Goal: Task Accomplishment & Management: Manage account settings

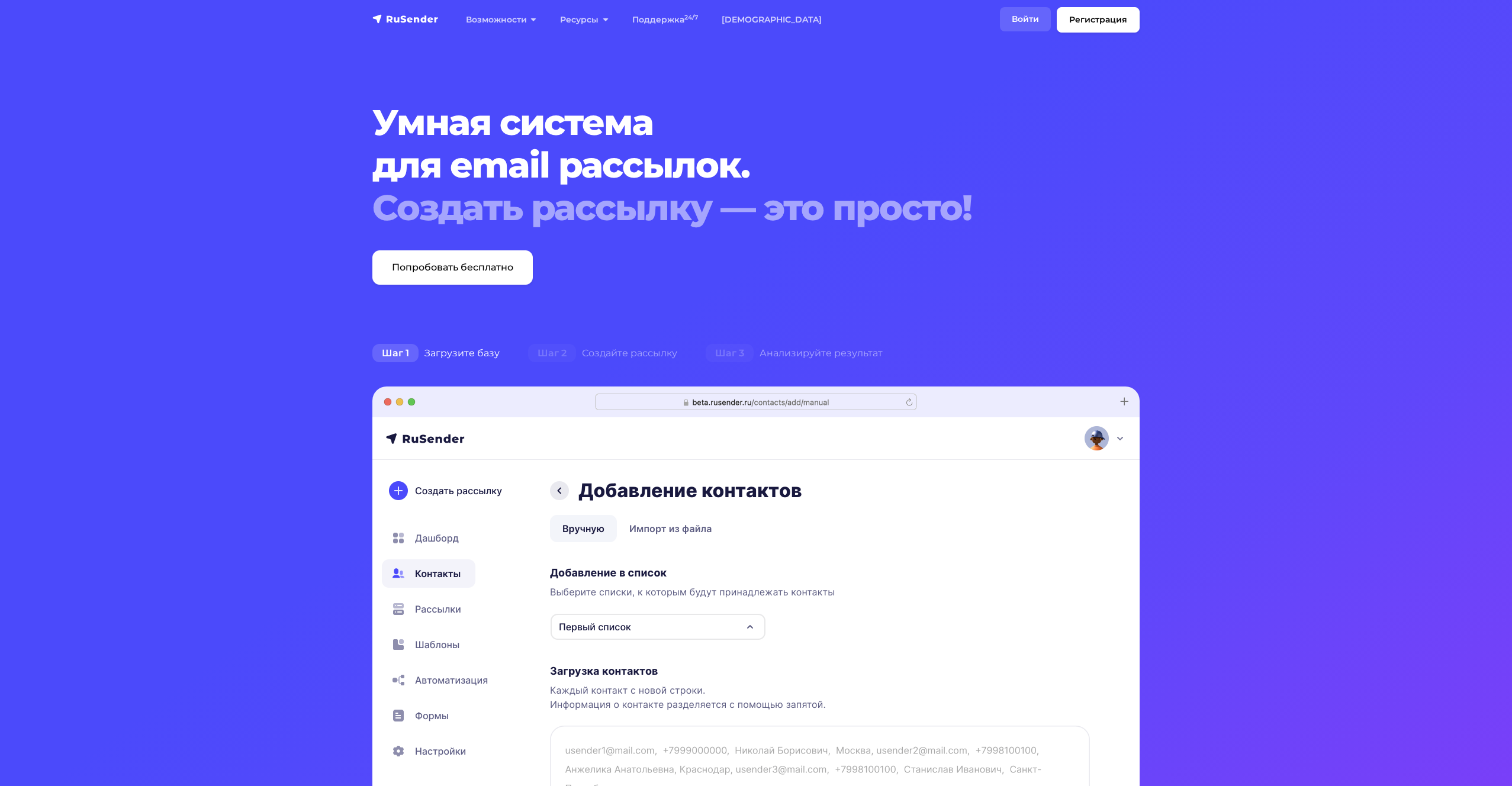
click at [1031, 22] on link "Войти" at bounding box center [1025, 20] width 51 height 25
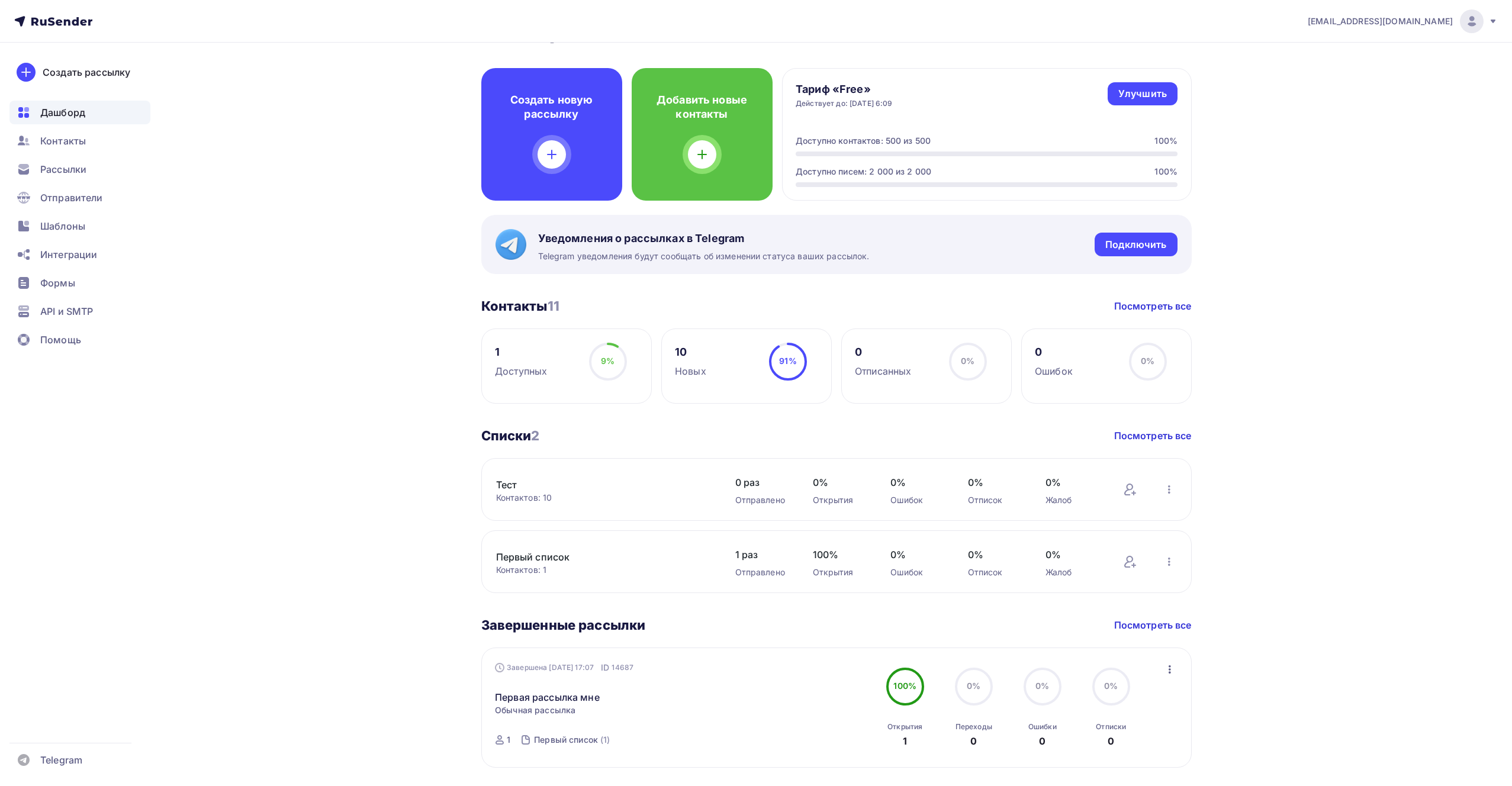
scroll to position [82, 0]
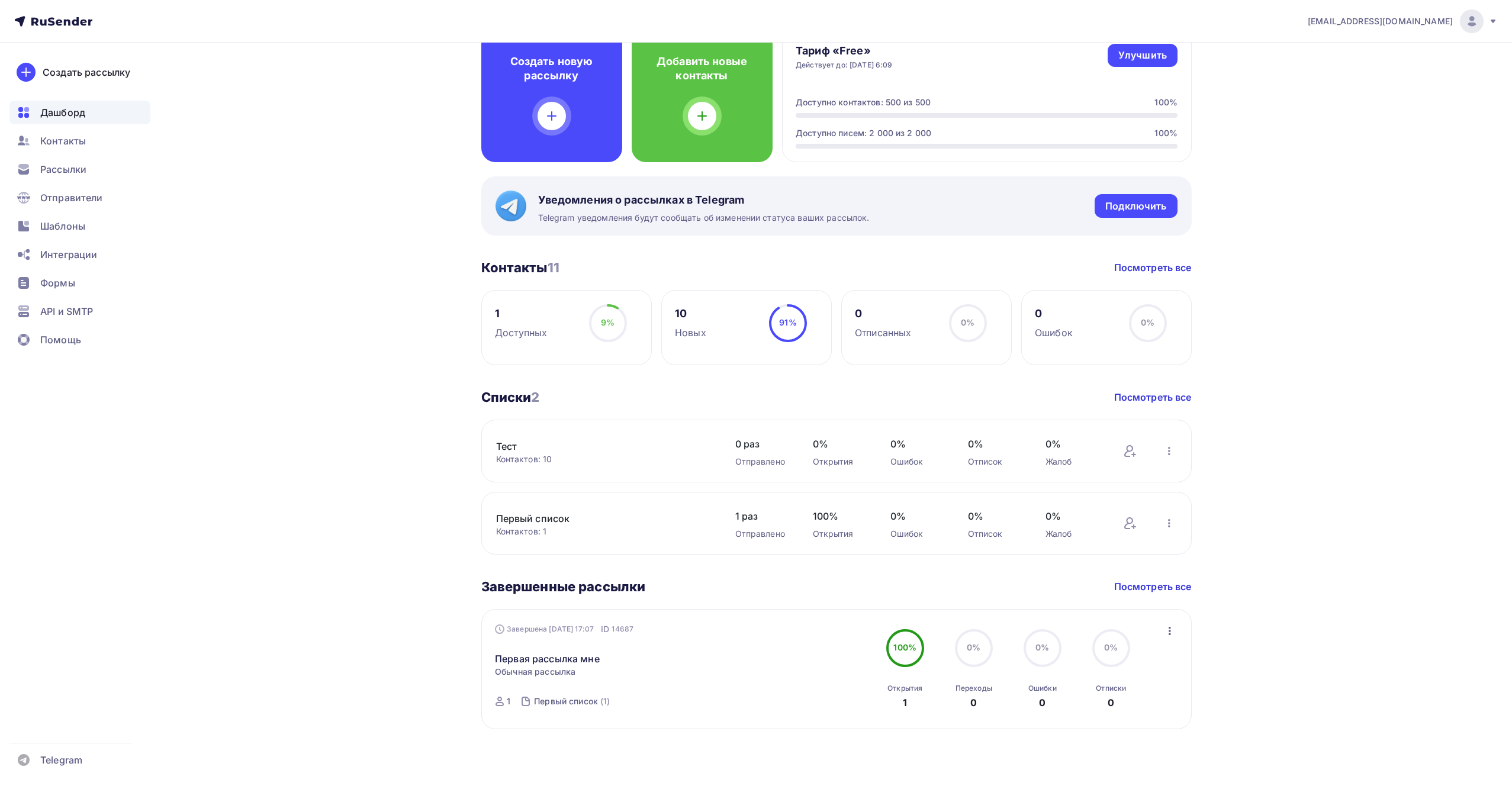
click at [79, 295] on ul "Дашборд Контакты Рассылки Отправители Шаблоны Интеграции Формы API и SMTP Помощь" at bounding box center [79, 229] width 141 height 258
click at [78, 301] on div "API и SMTP" at bounding box center [79, 311] width 141 height 24
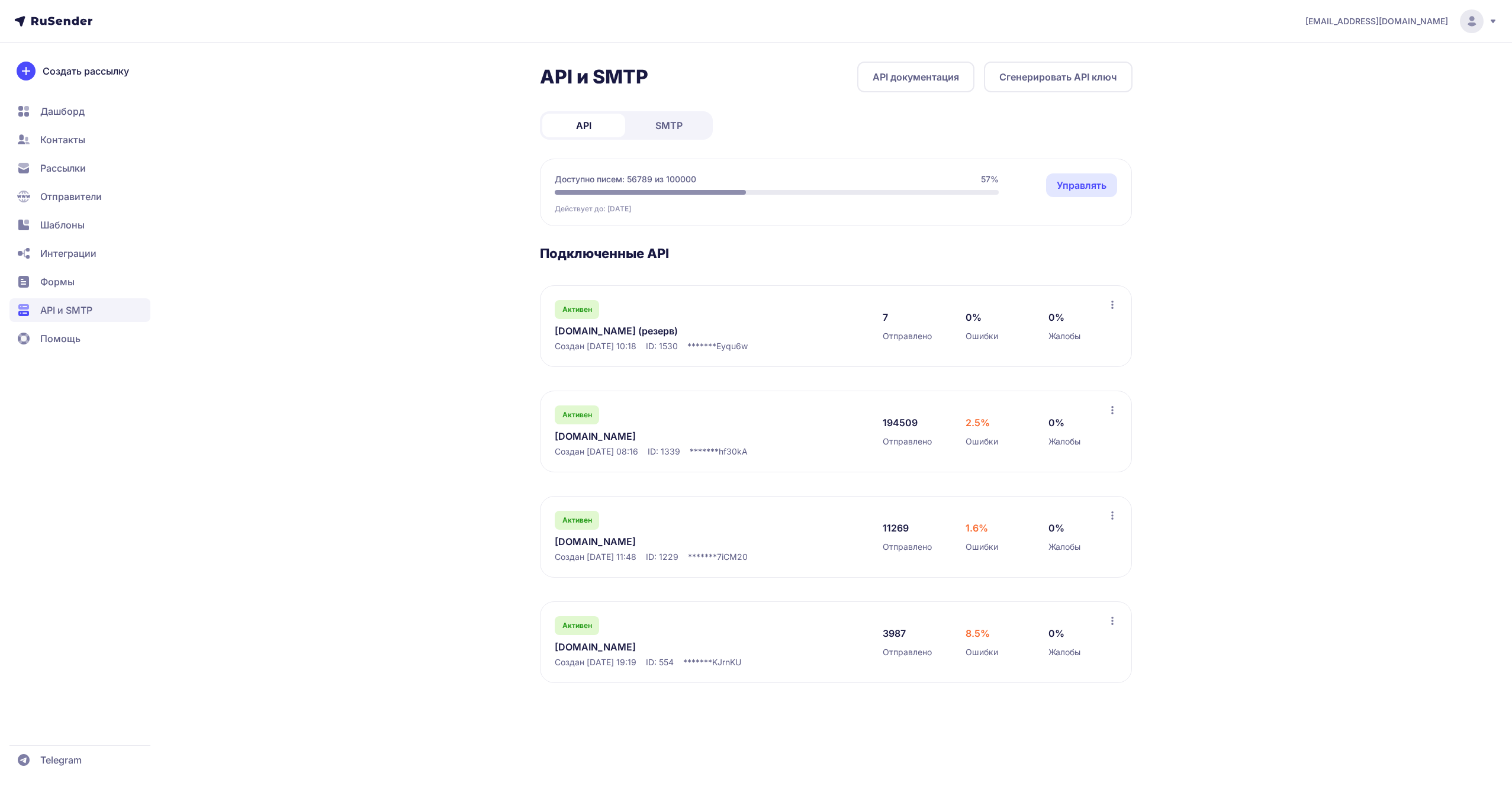
click at [667, 611] on div "Активен local.astrohoro.space Создан 07.01.2024, 19:19 ID: 554 ******* KJrnKU 3…" at bounding box center [836, 643] width 592 height 82
click at [646, 627] on div "Активен local.astrohoro.space Создан 07.01.2024, 19:19 ID: 554 ******* KJrnKU" at bounding box center [706, 642] width 305 height 52
click at [637, 641] on link "local.astrohoro.space" at bounding box center [675, 646] width 242 height 14
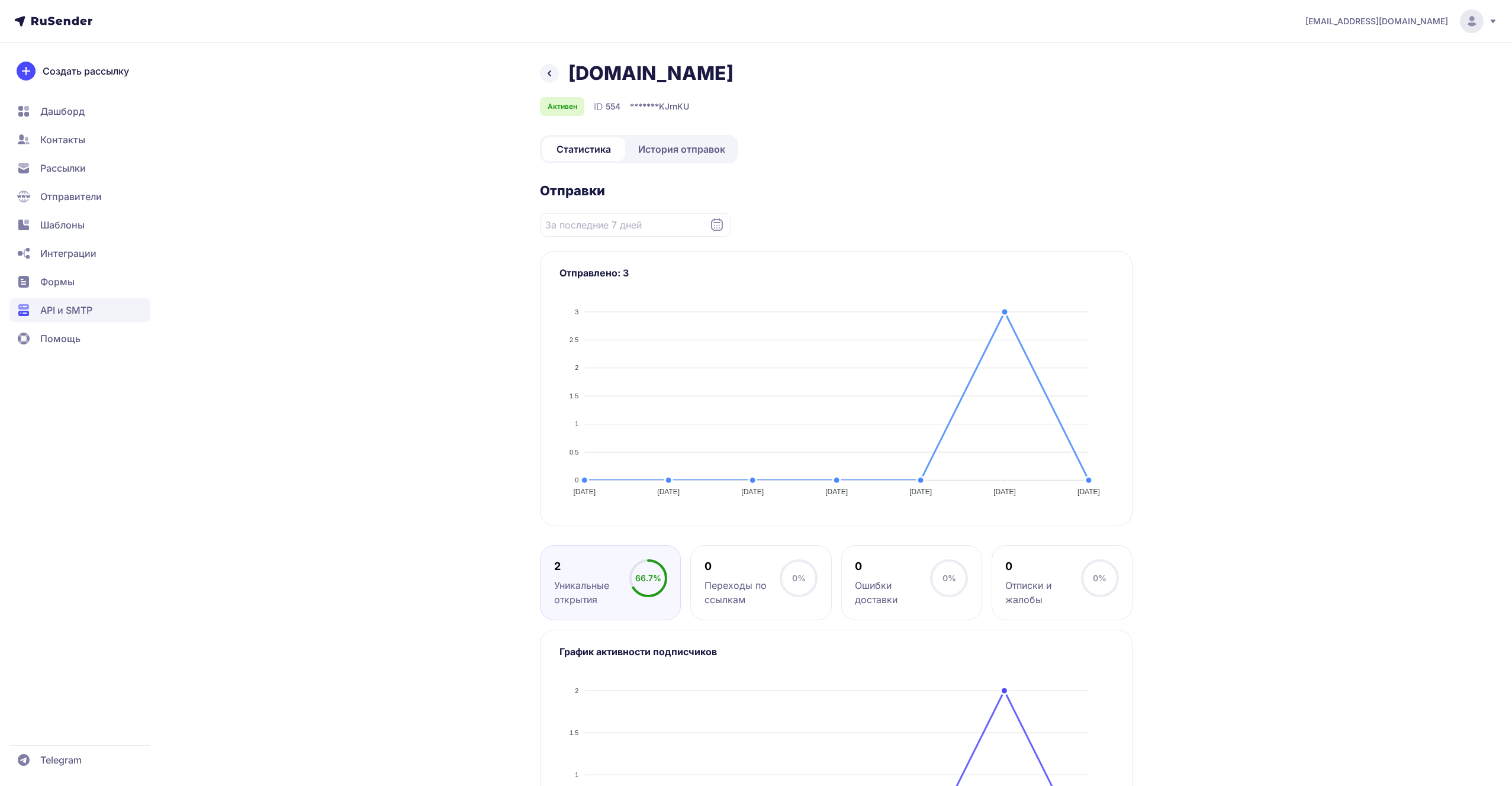
click at [704, 156] on span "История отправок" at bounding box center [682, 149] width 87 height 14
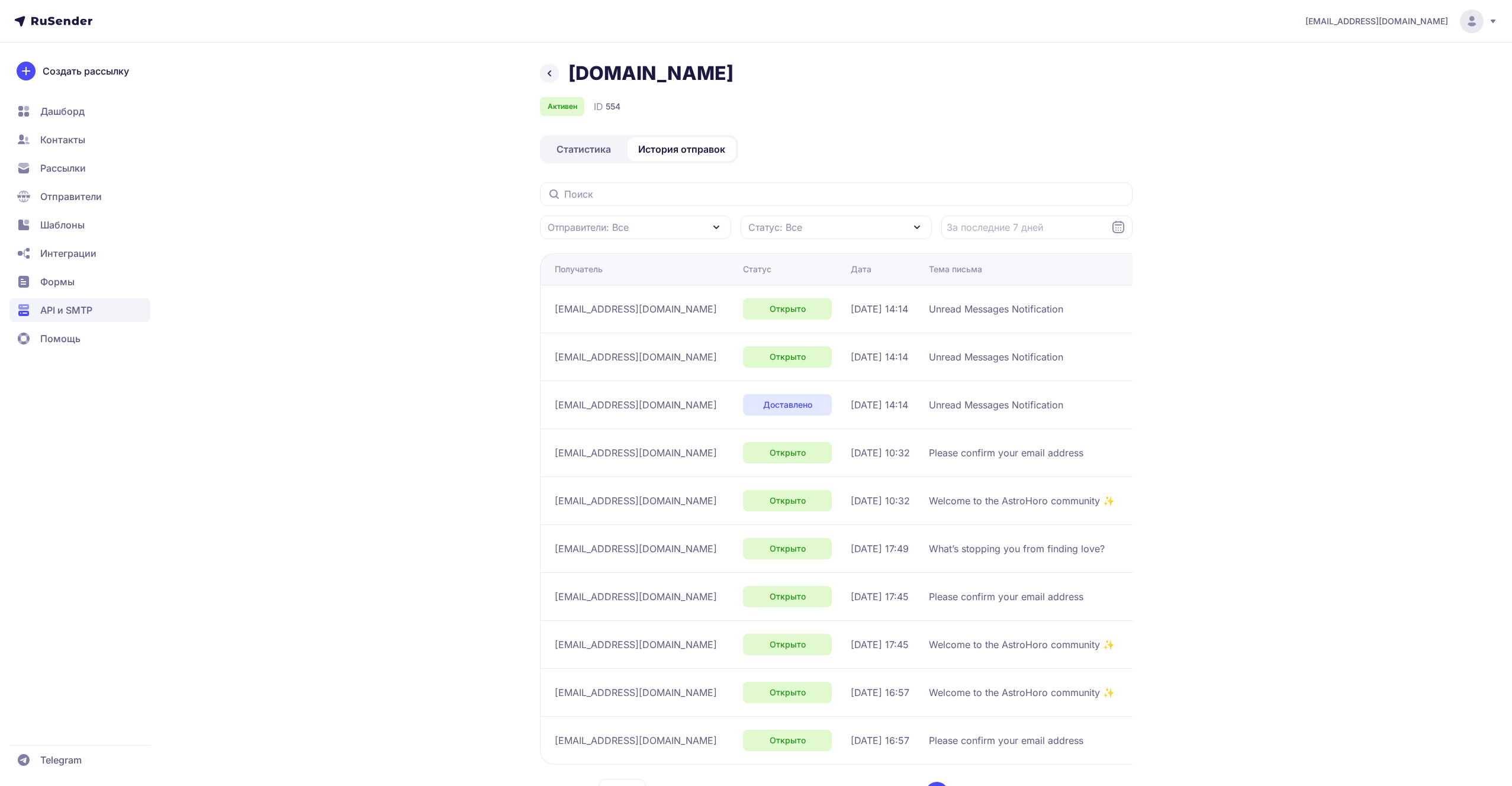
click at [797, 228] on span "Статус: Все" at bounding box center [774, 226] width 54 height 14
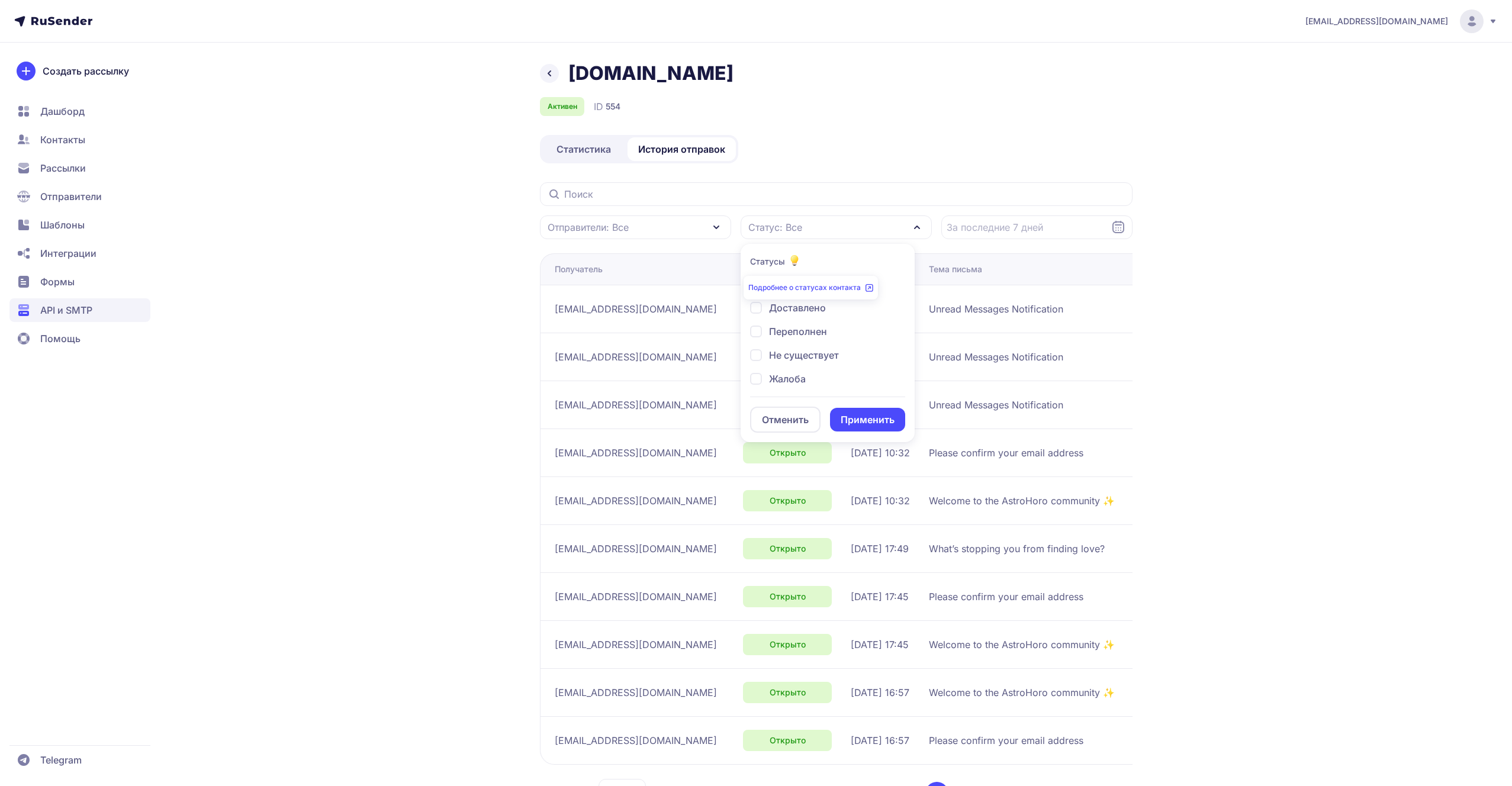
click at [797, 287] on link "Подробнее о статусах контакта" at bounding box center [810, 288] width 125 height 9
click at [819, 287] on span "Недоступен" at bounding box center [797, 284] width 57 height 14
checkbox input "true"
click at [873, 426] on button "Применить" at bounding box center [868, 419] width 75 height 24
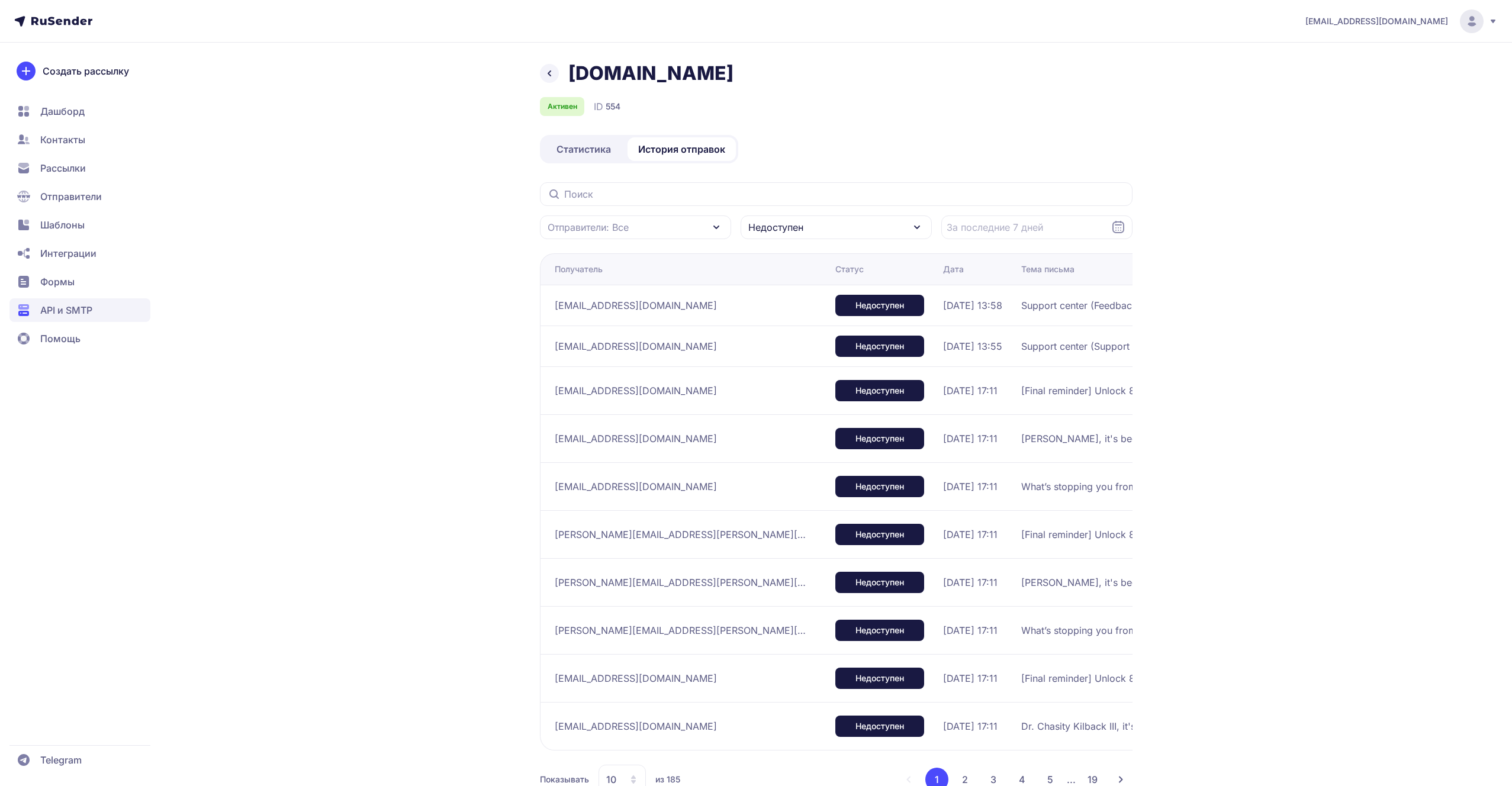
click at [818, 233] on div "Недоступен" at bounding box center [836, 226] width 191 height 24
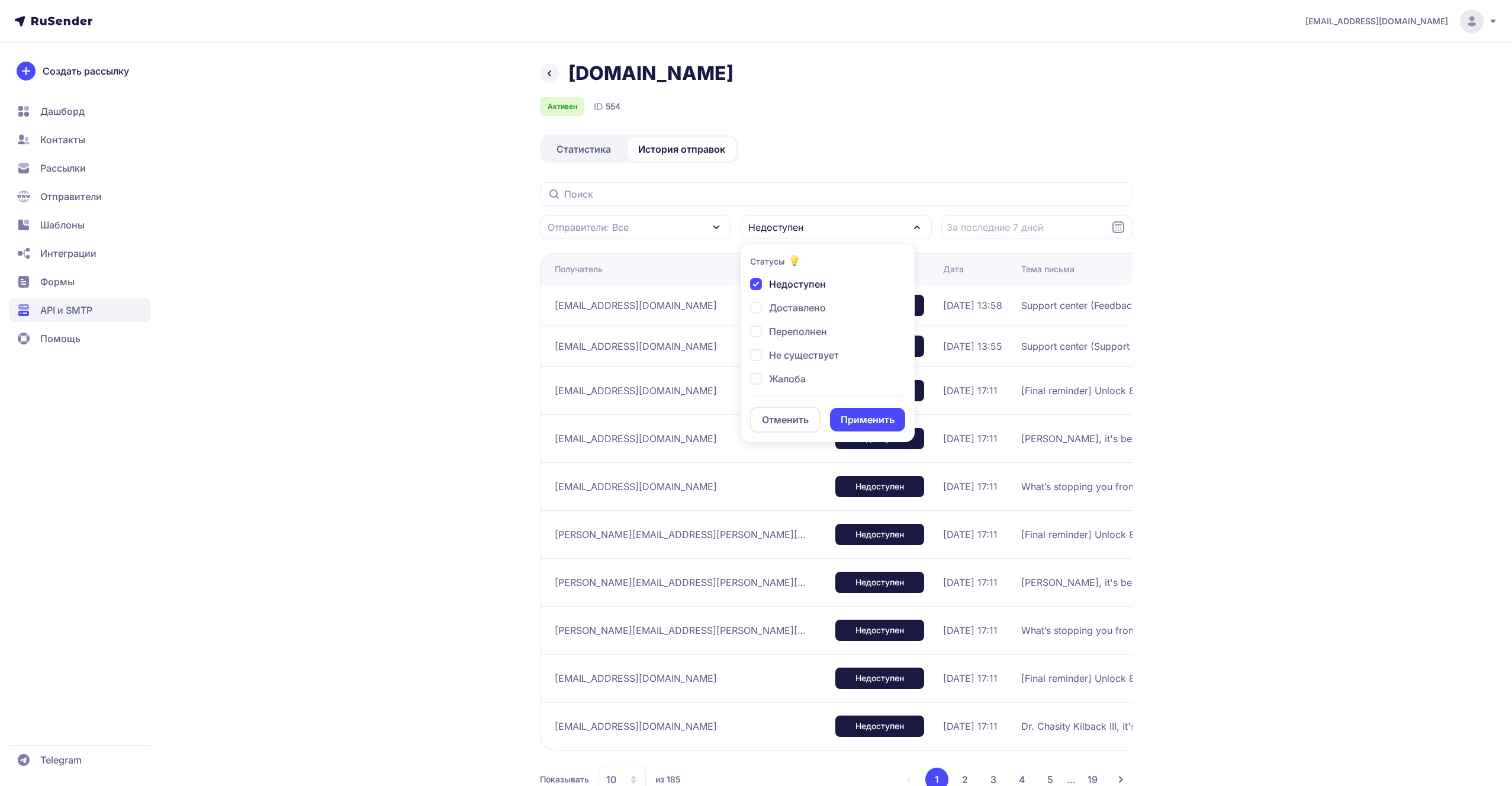
click at [806, 282] on span "Недоступен" at bounding box center [797, 284] width 57 height 14
checkbox input "false"
click at [841, 409] on button "Применить" at bounding box center [868, 419] width 75 height 24
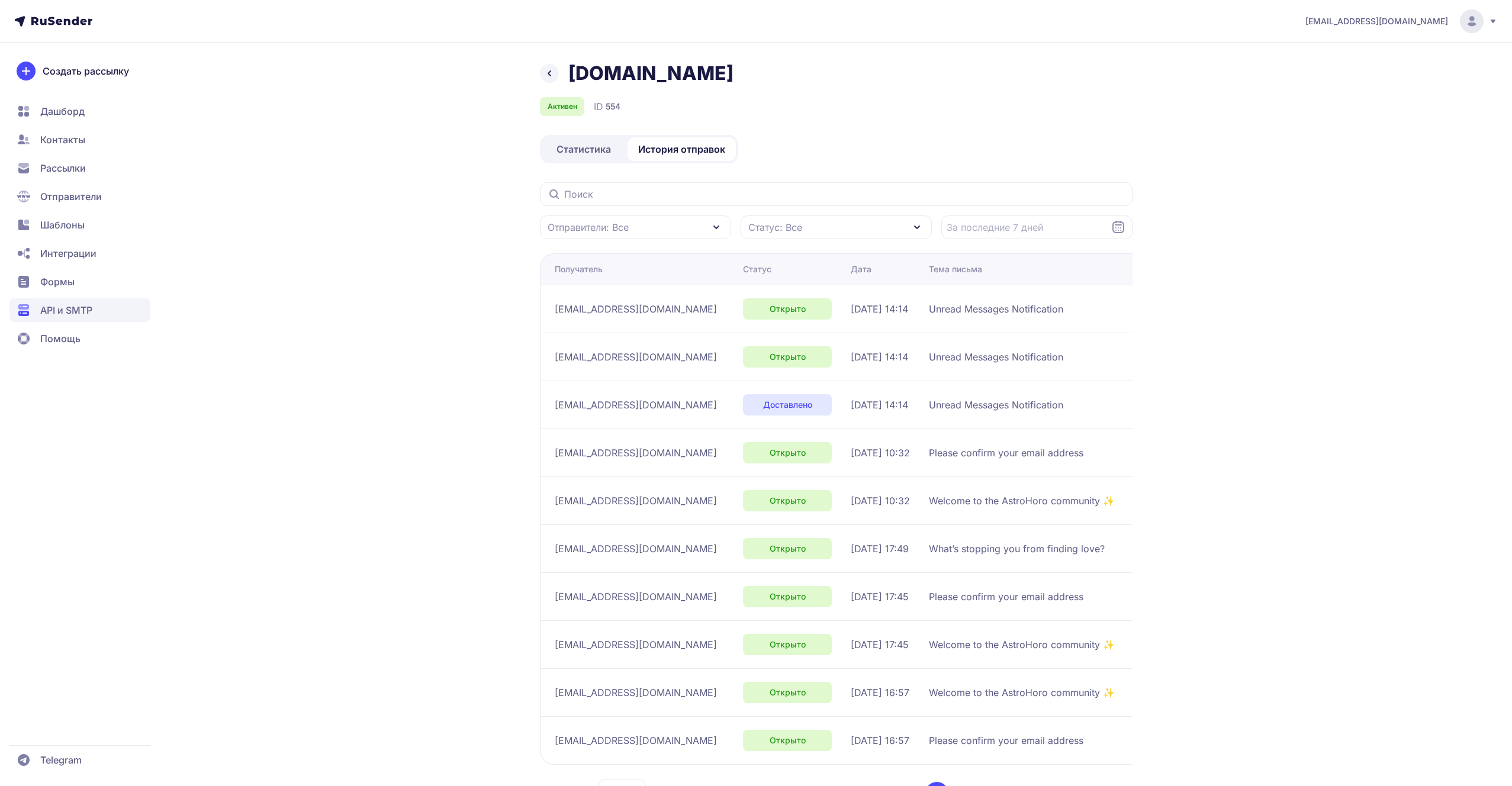
click at [811, 226] on div "Статус: Все" at bounding box center [836, 226] width 191 height 24
click at [678, 354] on span "raydimaplay+1404@gmail.com" at bounding box center [636, 357] width 162 height 14
click at [769, 231] on span "Статус: Все" at bounding box center [774, 226] width 54 height 14
click at [444, 338] on div "local.astrohoro.space Активен ID 554 Статистика История отправок Отправители: В…" at bounding box center [756, 449] width 853 height 776
click at [805, 215] on div "Статус: Все" at bounding box center [836, 226] width 191 height 24
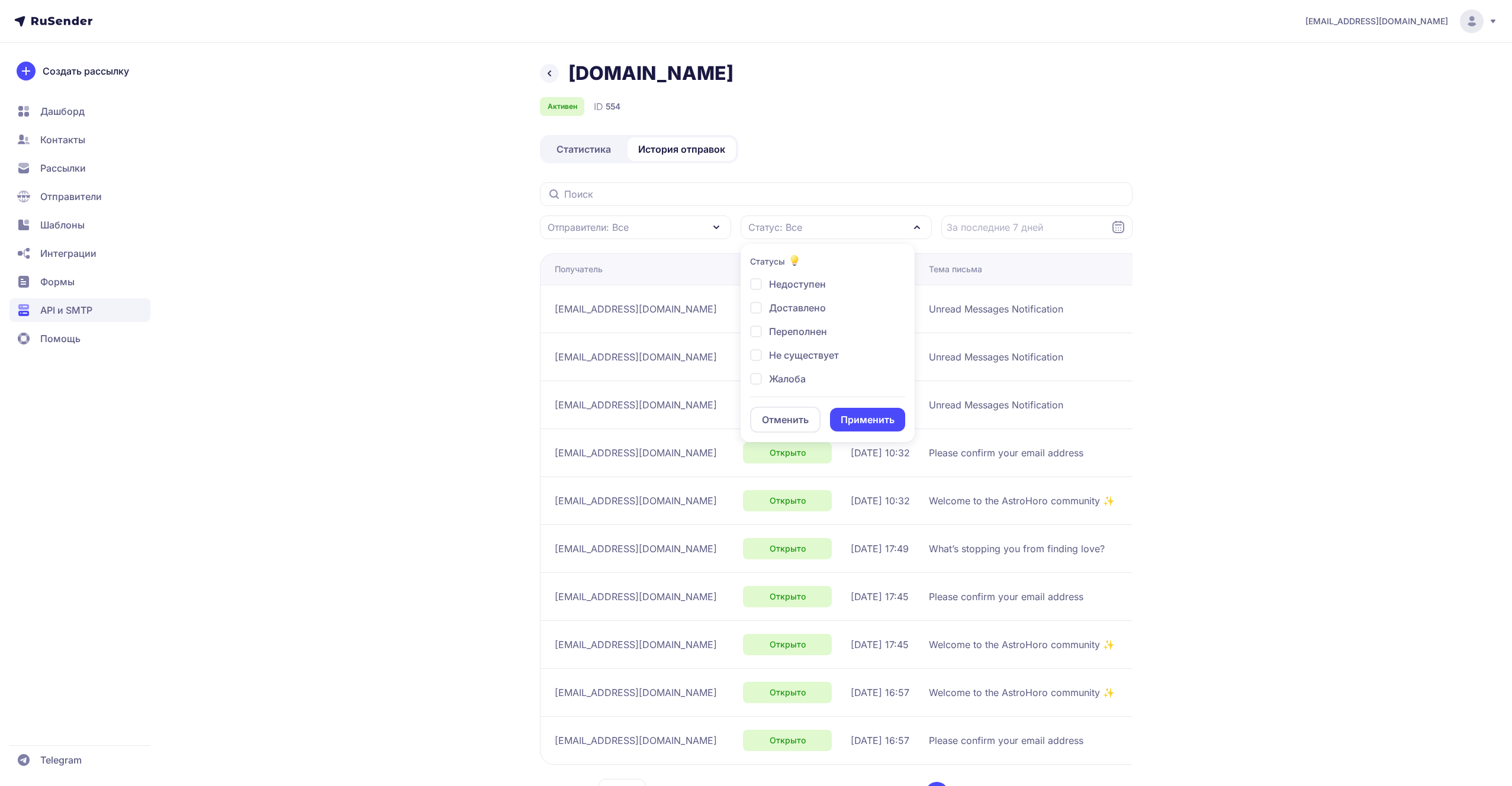
click at [756, 352] on div "Не существует" at bounding box center [794, 355] width 89 height 14
checkbox input "true"
click at [852, 420] on button "Применить" at bounding box center [868, 419] width 75 height 24
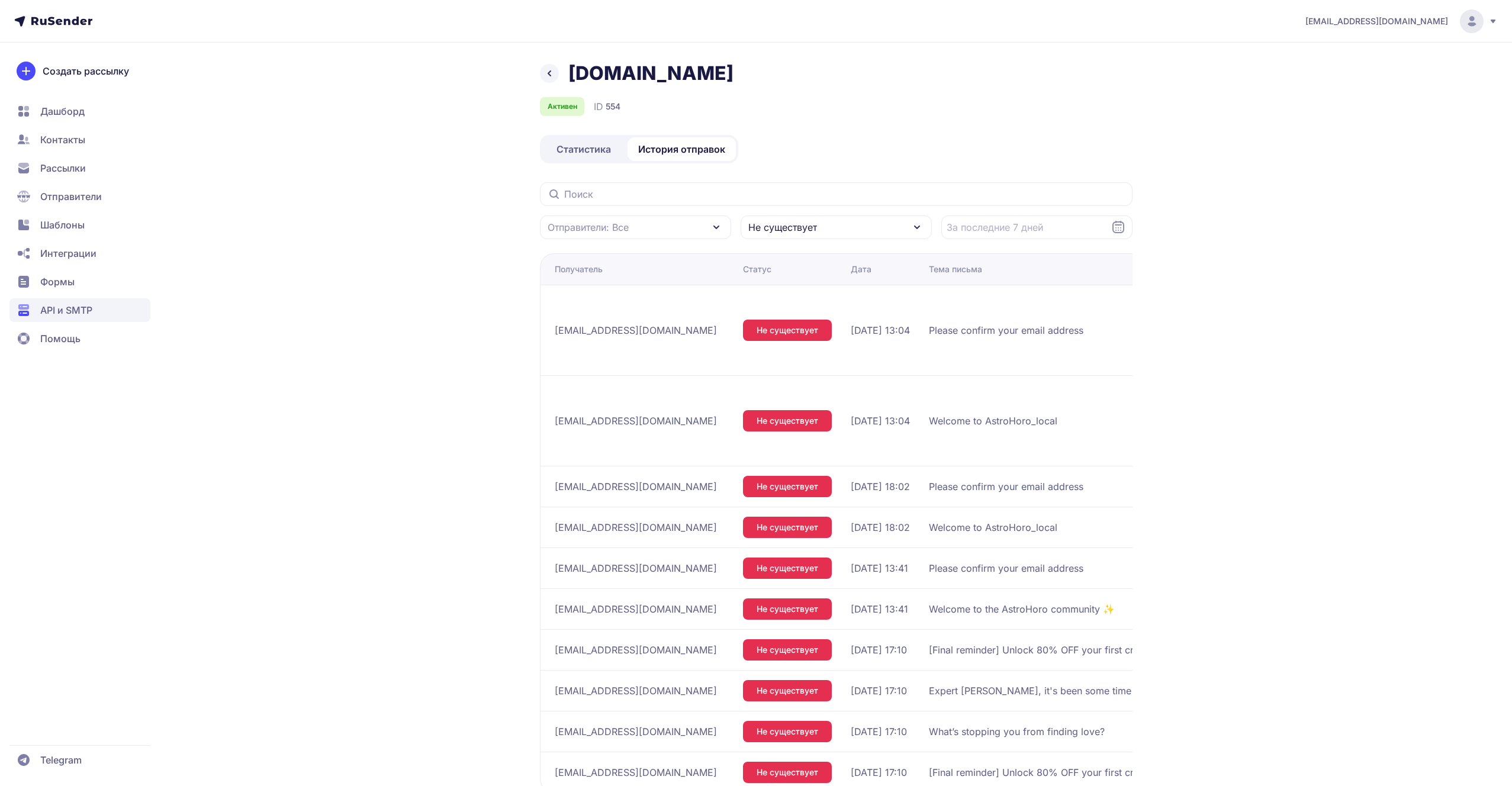
click at [804, 228] on span "Не существует" at bounding box center [782, 226] width 69 height 14
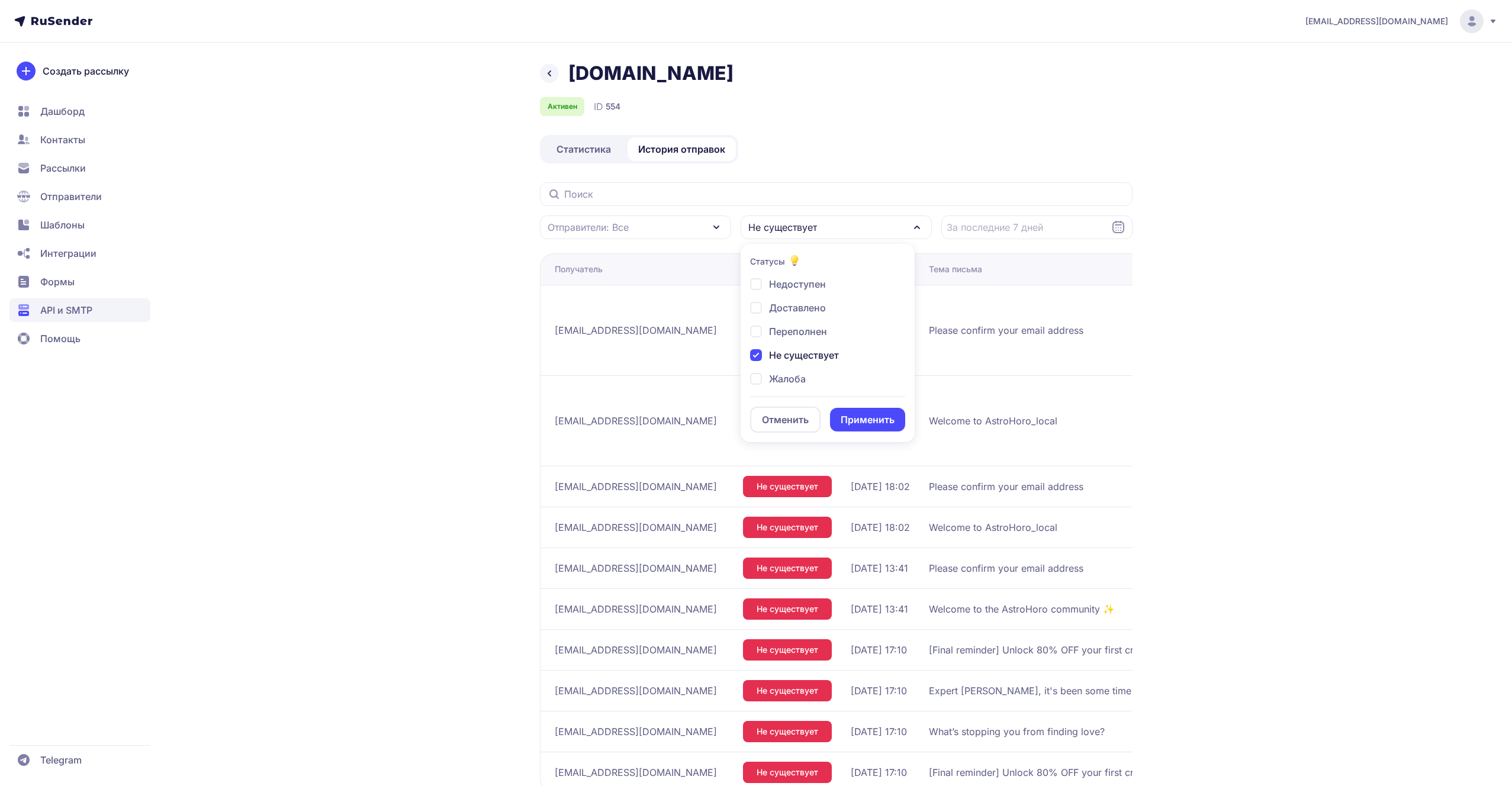
click at [783, 357] on span "Не существует" at bounding box center [804, 355] width 70 height 14
checkbox input "false"
click at [847, 413] on button "Применить" at bounding box center [868, 419] width 75 height 24
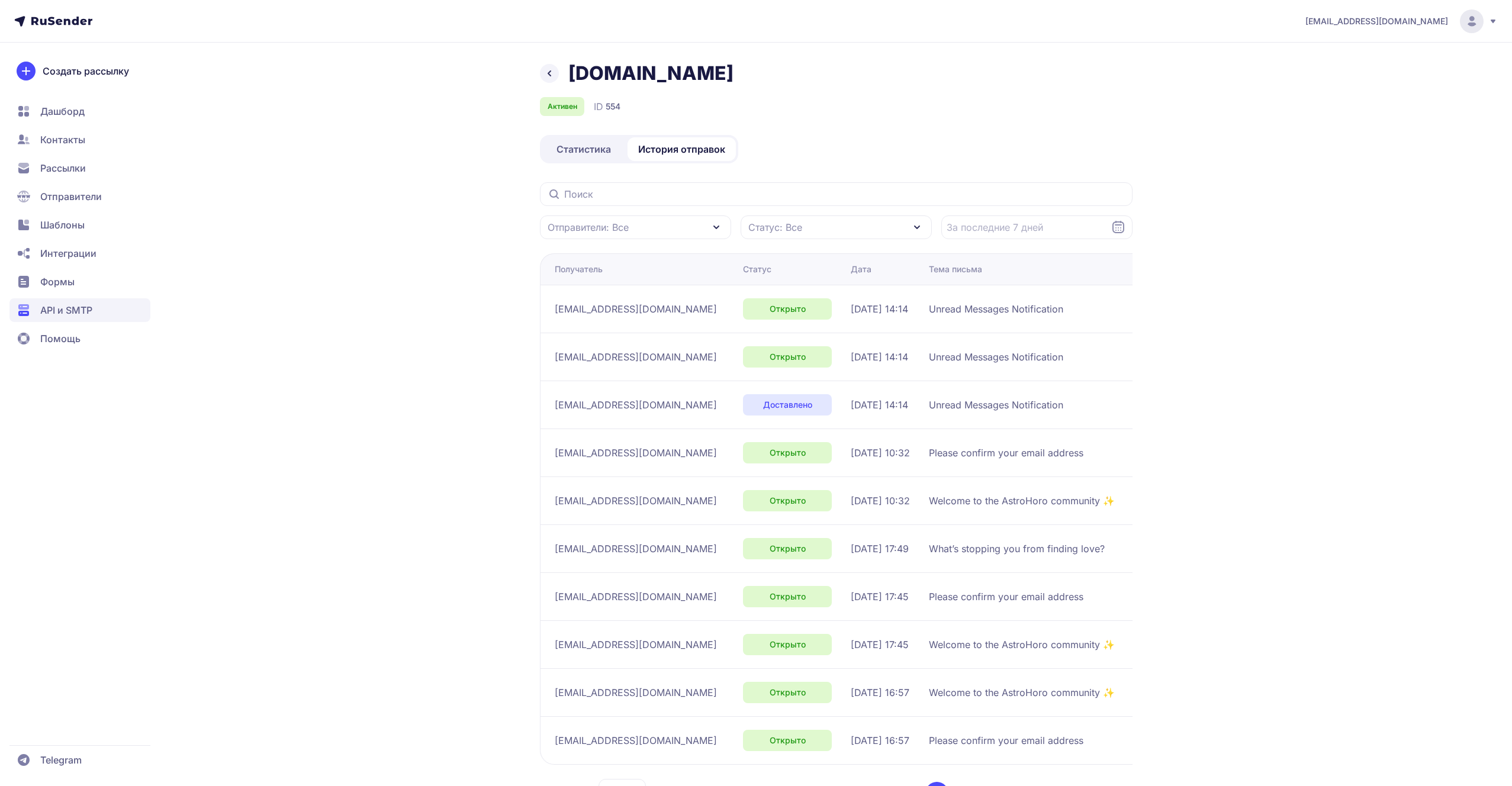
click at [547, 71] on icon at bounding box center [549, 73] width 14 height 14
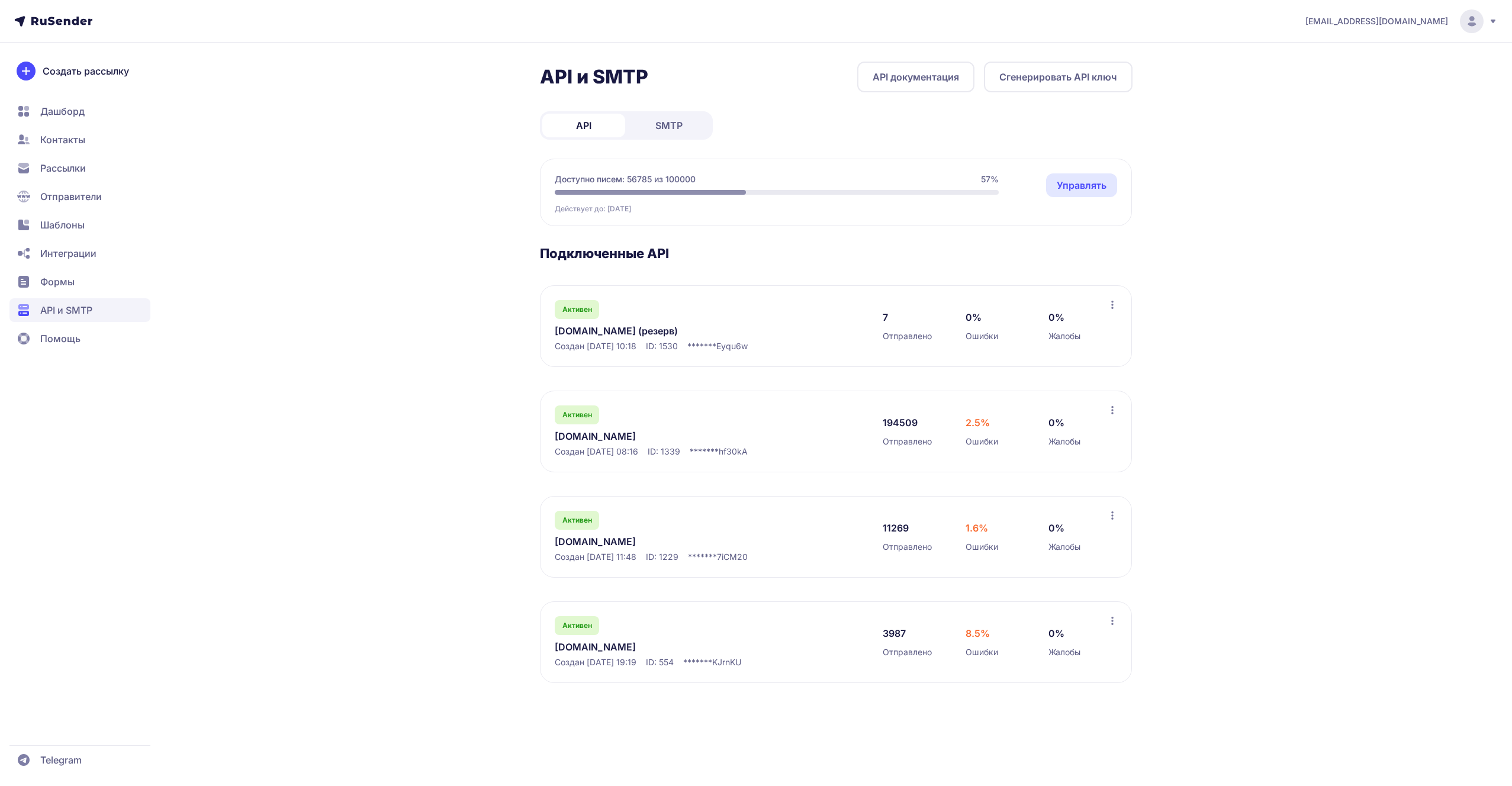
click at [596, 544] on link "dev.astrohoro.space" at bounding box center [675, 542] width 242 height 14
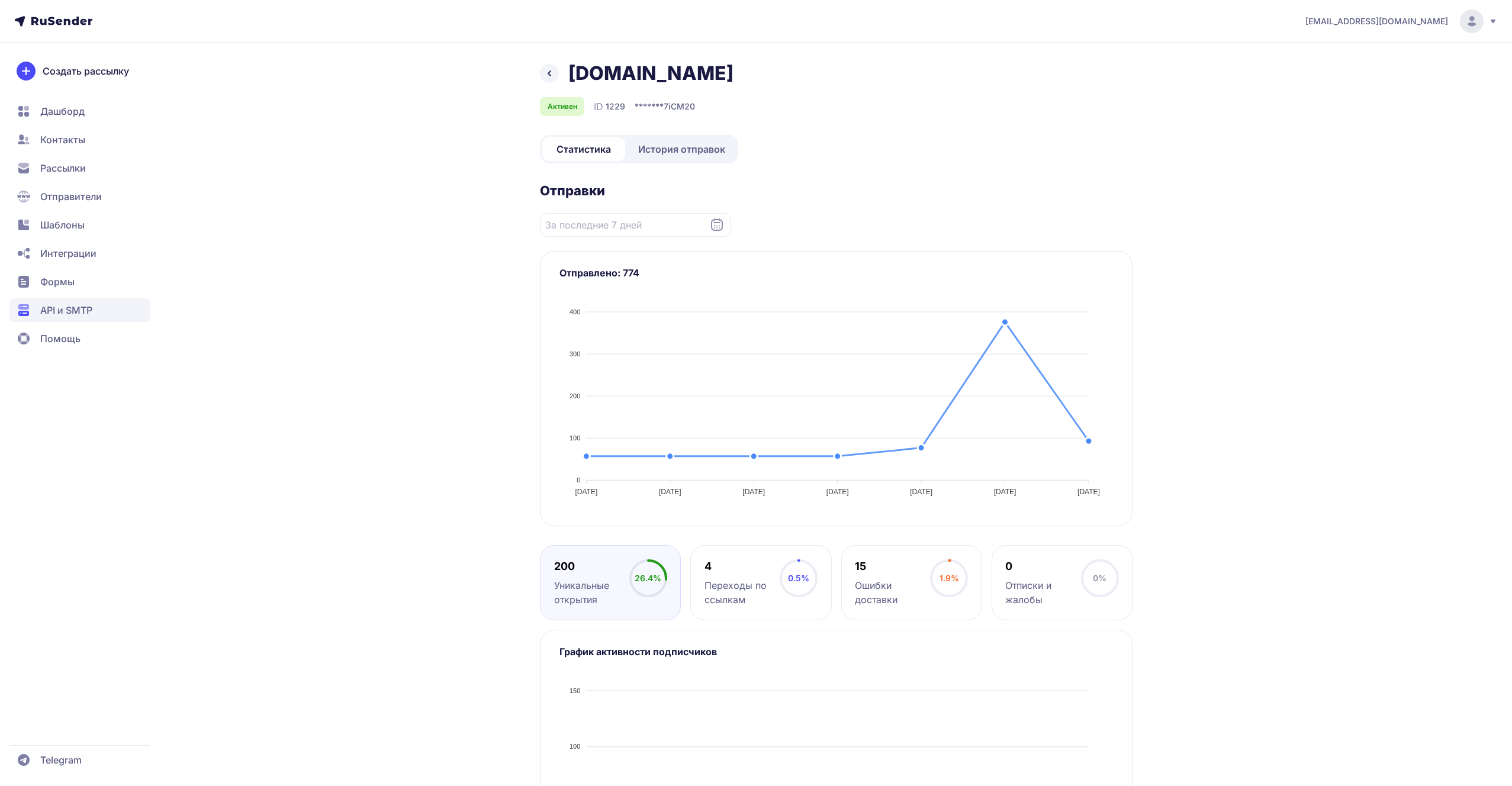
click at [683, 145] on span "История отправок" at bounding box center [682, 149] width 87 height 14
